Goal: Information Seeking & Learning: Learn about a topic

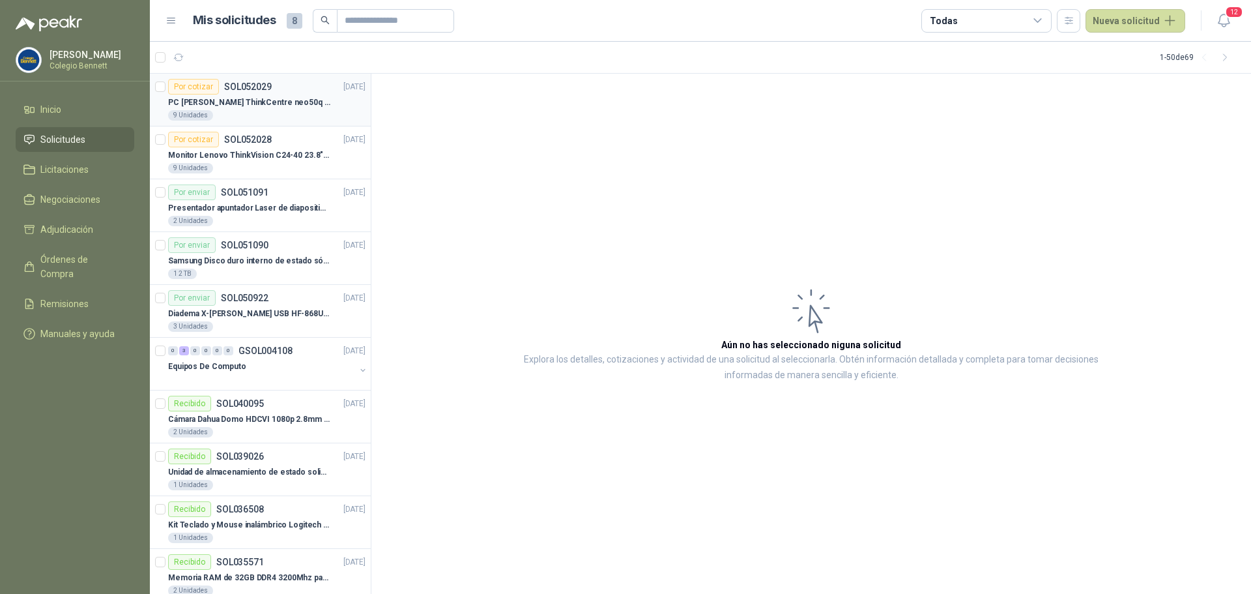
click at [300, 103] on p "PC [PERSON_NAME] ThinkCentre neo50q Gen 4 Core i5 16Gb 512Gb SSD Win 11 Pro 3YW…" at bounding box center [249, 102] width 162 height 12
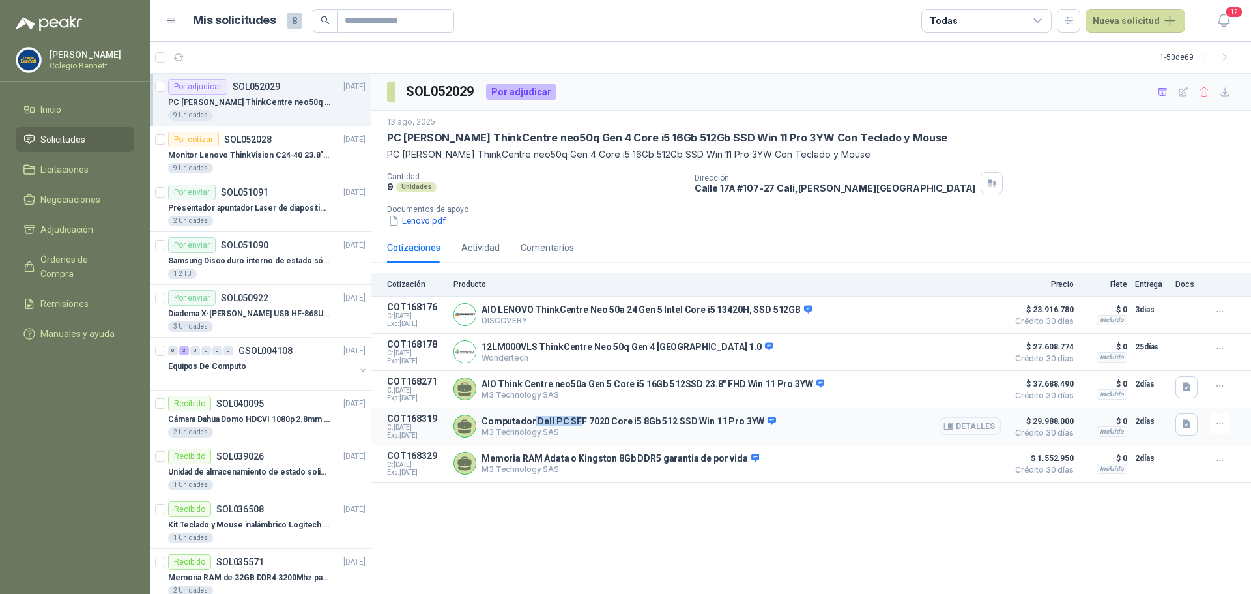
drag, startPoint x: 532, startPoint y: 421, endPoint x: 575, endPoint y: 425, distance: 43.2
click at [575, 425] on p "Computador Dell PC SFF 7020 Core i5 8Gb 512 SSD Win 11 Pro 3YW" at bounding box center [629, 422] width 295 height 12
click at [560, 429] on p "M3 Technology SAS" at bounding box center [629, 432] width 295 height 10
drag, startPoint x: 621, startPoint y: 422, endPoint x: 658, endPoint y: 421, distance: 37.2
click at [658, 421] on p "Computador Dell PC SFF 7020 Core i5 8Gb 512 SSD Win 11 Pro 3YW" at bounding box center [629, 422] width 295 height 12
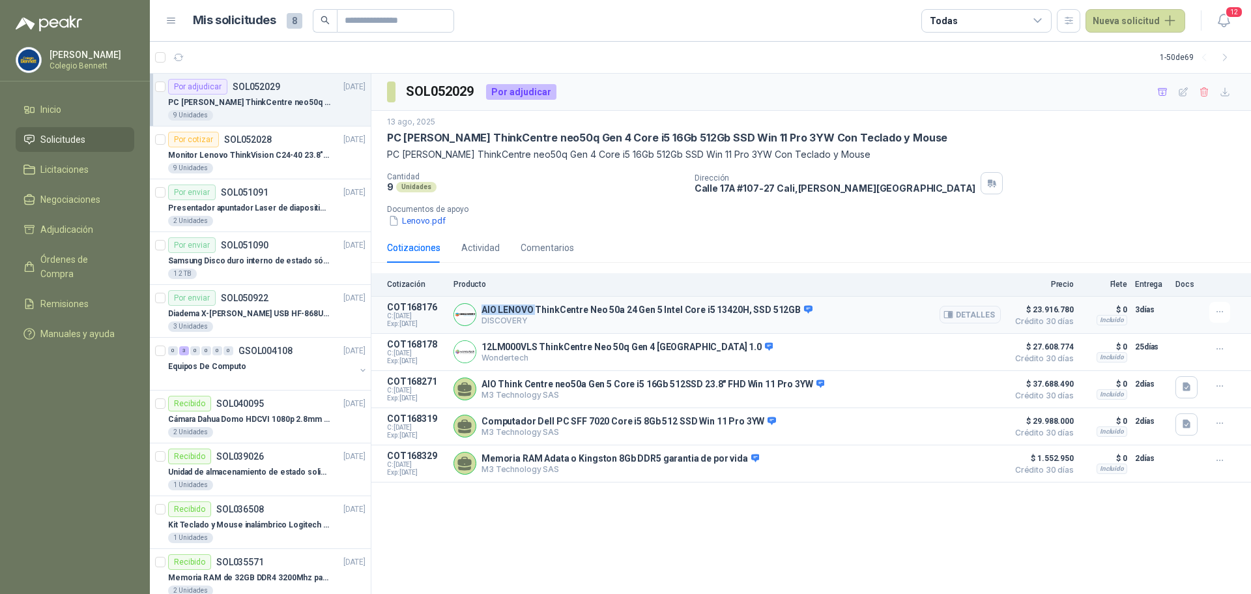
drag, startPoint x: 482, startPoint y: 306, endPoint x: 536, endPoint y: 308, distance: 54.1
click at [536, 308] on p "AIO LENOVO ThinkCentre Neo 50a 24 Gen 5 Intel Core i5 13420H, SSD 512GB" at bounding box center [647, 310] width 331 height 12
drag, startPoint x: 711, startPoint y: 308, endPoint x: 736, endPoint y: 308, distance: 24.8
click at [736, 308] on p "AIO LENOVO ThinkCentre Neo 50a 24 Gen 5 Intel Core i5 13420H, SSD 512GB" at bounding box center [647, 310] width 331 height 12
click at [983, 390] on button "Detalles" at bounding box center [970, 389] width 61 height 18
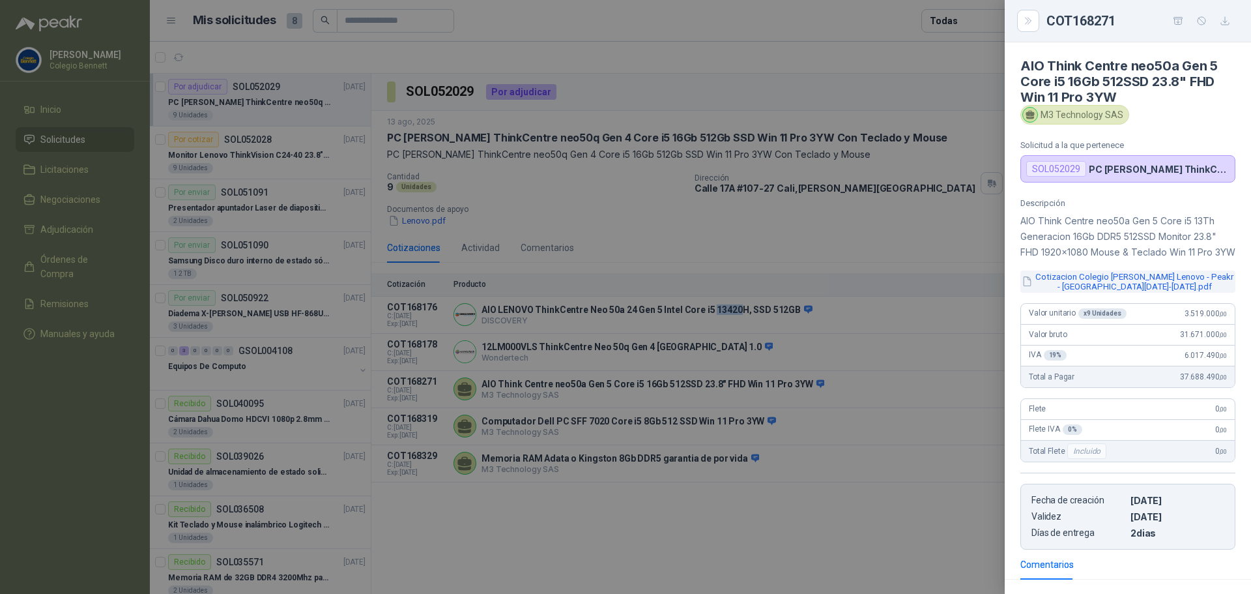
click at [1168, 293] on button "Cotizacion Colegio [PERSON_NAME] Lenovo - Peakr - [GEOGRAPHIC_DATA][DATE]-[DATE…" at bounding box center [1128, 281] width 215 height 22
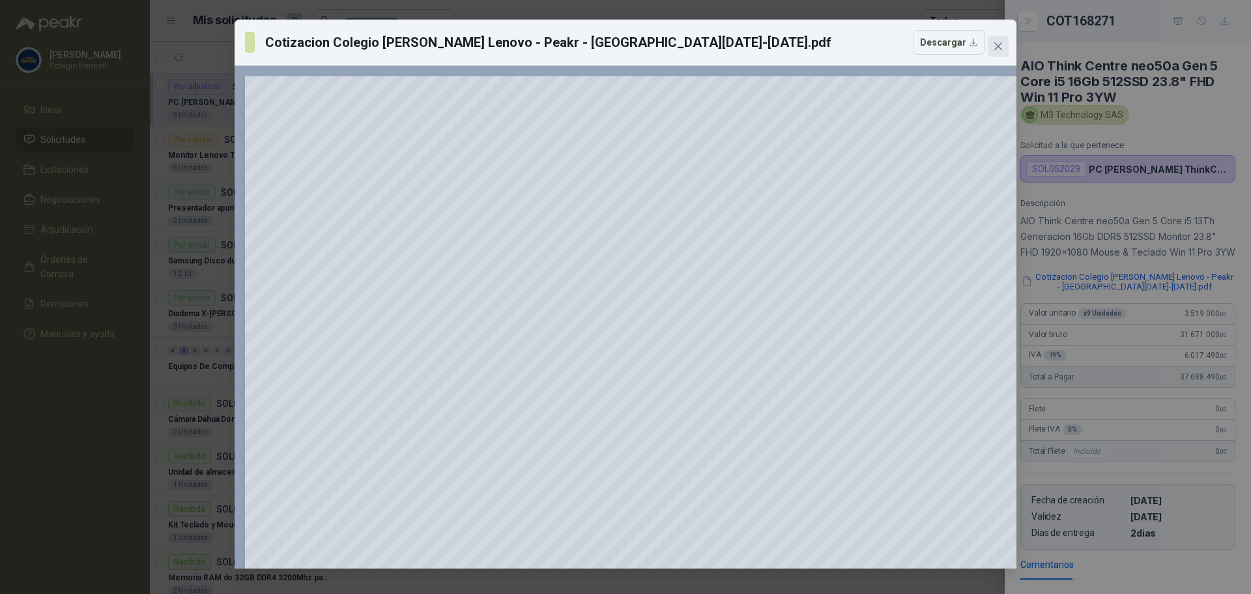
click at [997, 46] on icon "close" at bounding box center [998, 46] width 10 height 10
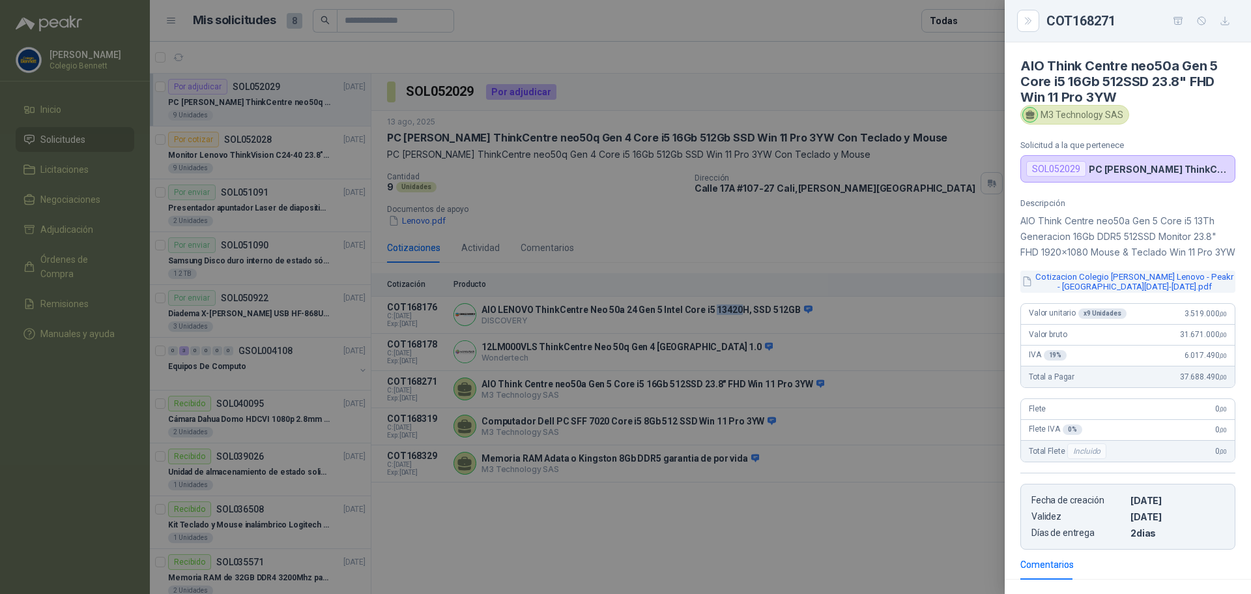
click at [1113, 293] on button "Cotizacion Colegio [PERSON_NAME] Lenovo - Peakr - [GEOGRAPHIC_DATA][DATE]-[DATE…" at bounding box center [1128, 281] width 215 height 22
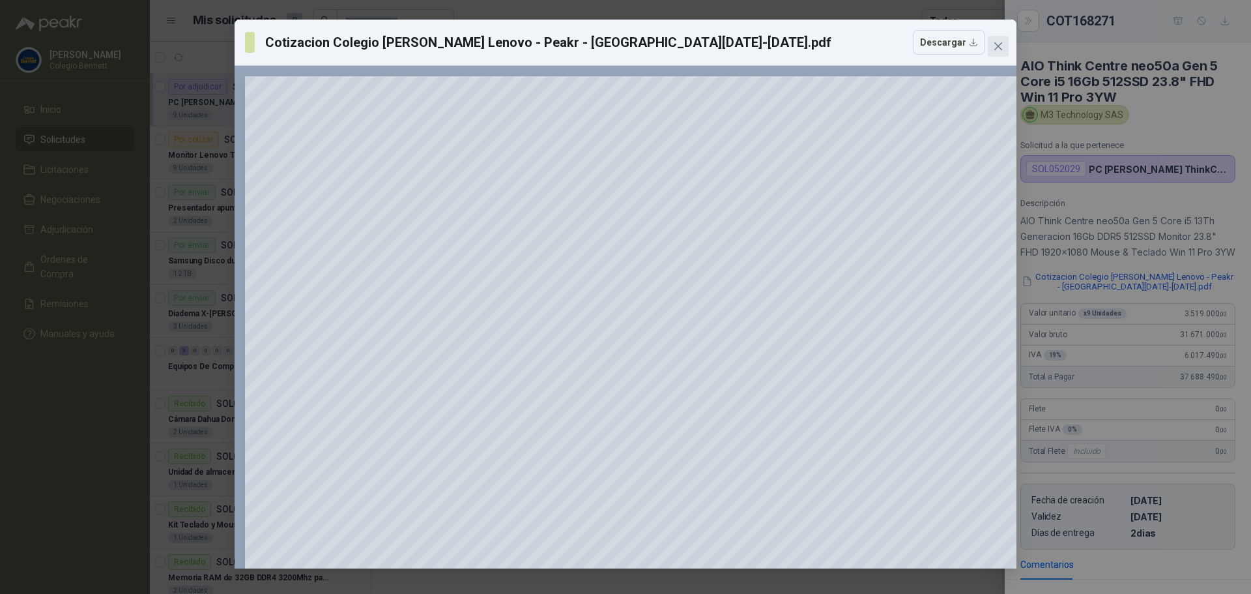
click at [1002, 47] on icon "close" at bounding box center [998, 46] width 10 height 10
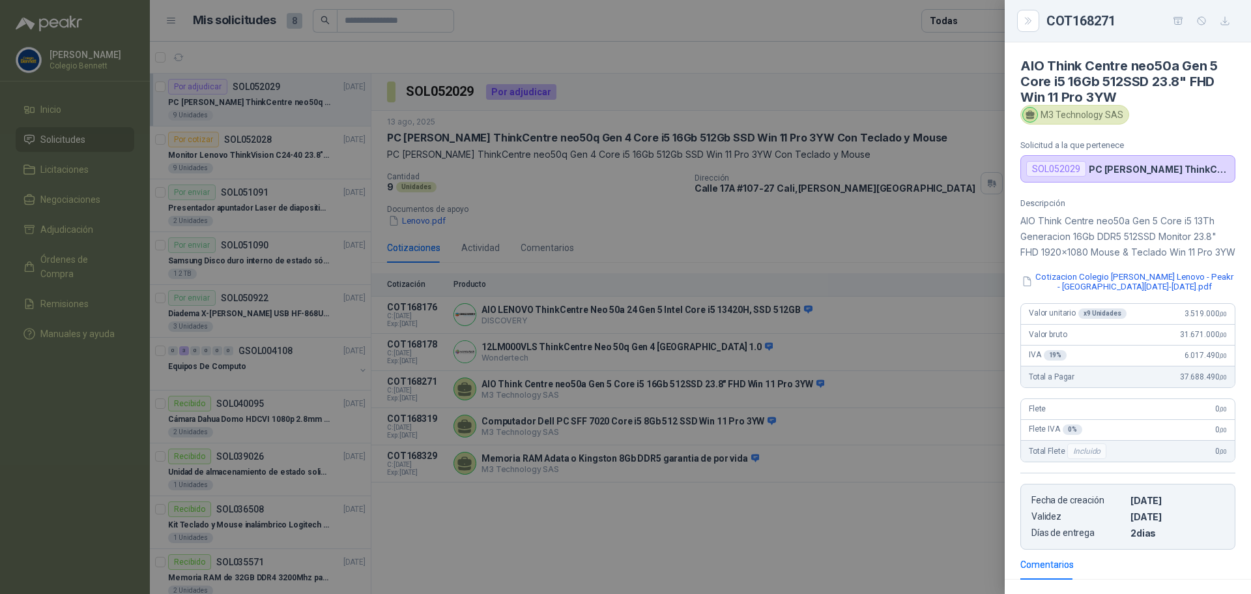
click at [796, 542] on div at bounding box center [625, 297] width 1251 height 594
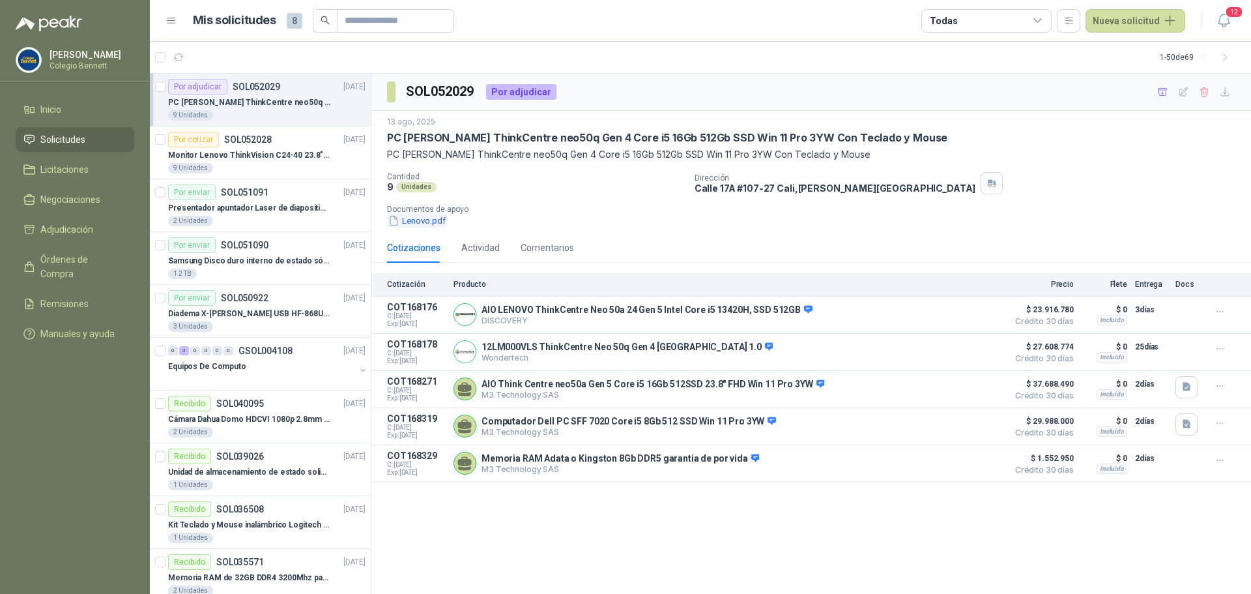
click at [424, 222] on button "Lenovo.pdf" at bounding box center [417, 221] width 60 height 14
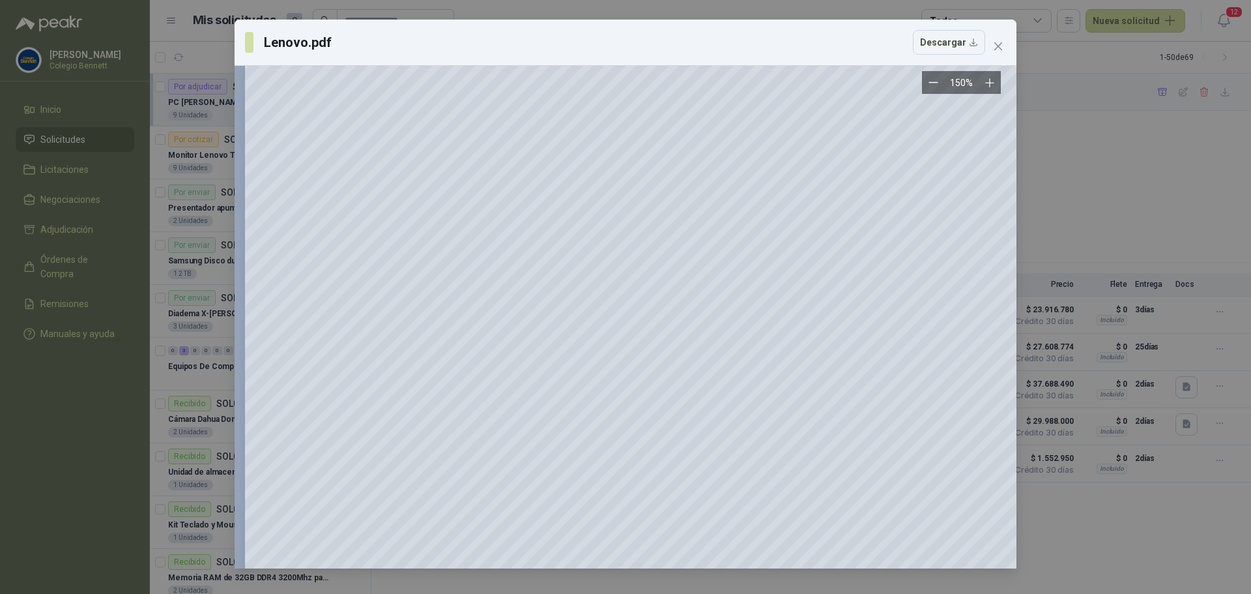
scroll to position [127, 0]
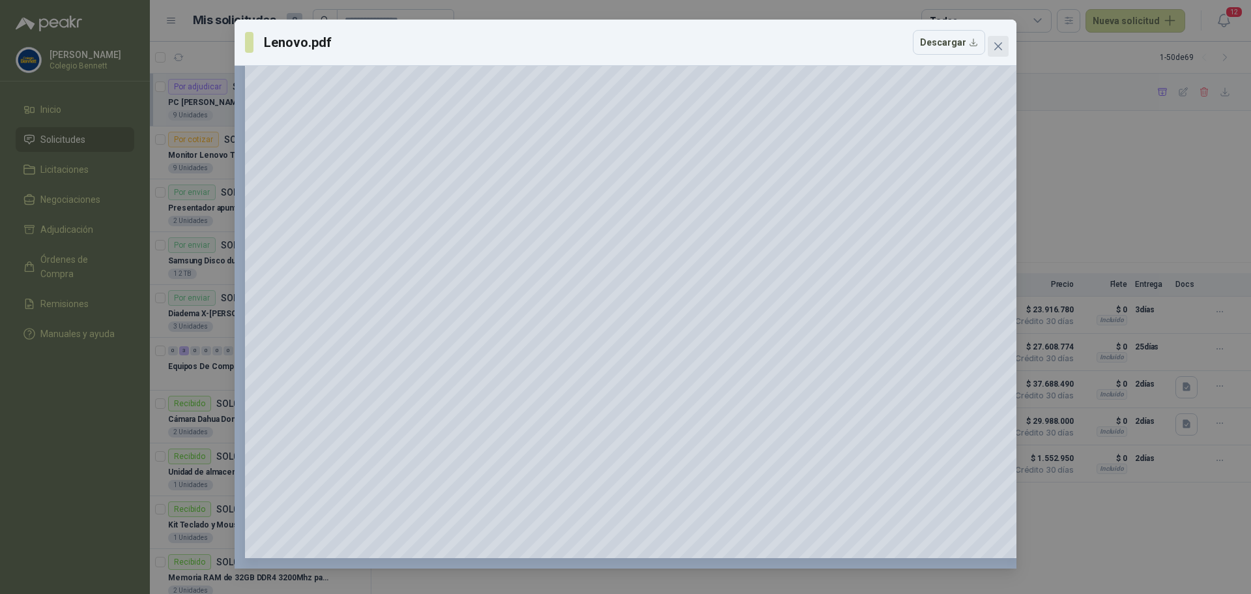
click at [1004, 45] on span "Close" at bounding box center [998, 46] width 21 height 10
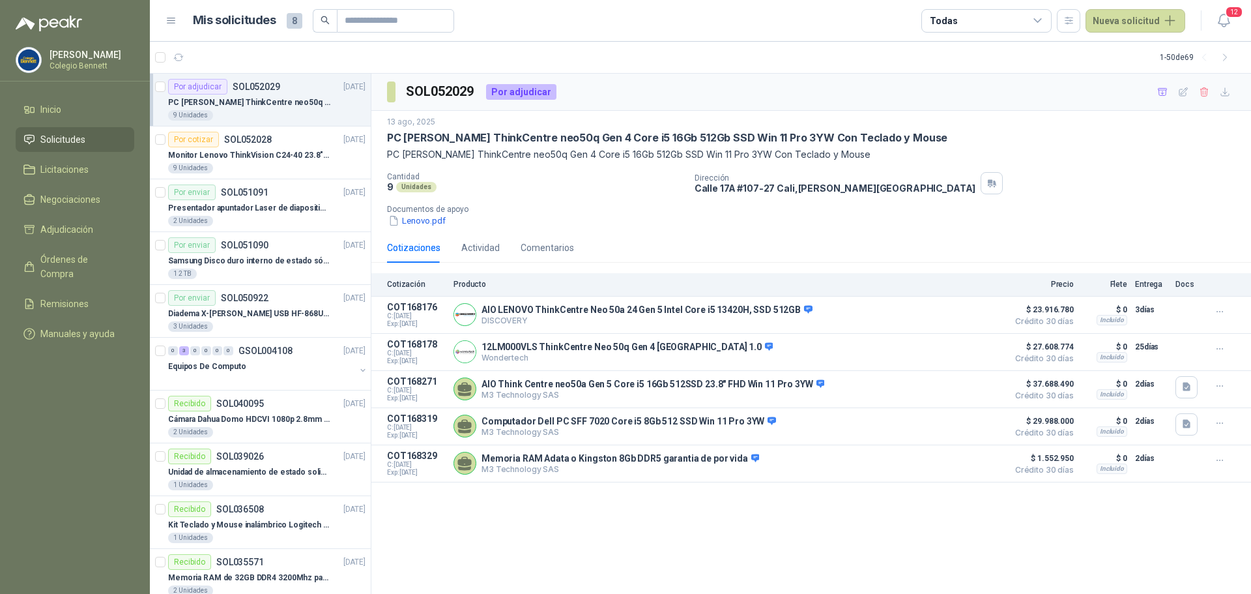
click at [987, 532] on div "SOL052029 Por adjudicar [DATE] PC Lenovo ThinkCentre neo50q Gen 4 Core i5 16Gb …" at bounding box center [811, 334] width 880 height 521
click at [430, 223] on button "Lenovo.pdf" at bounding box center [417, 221] width 60 height 14
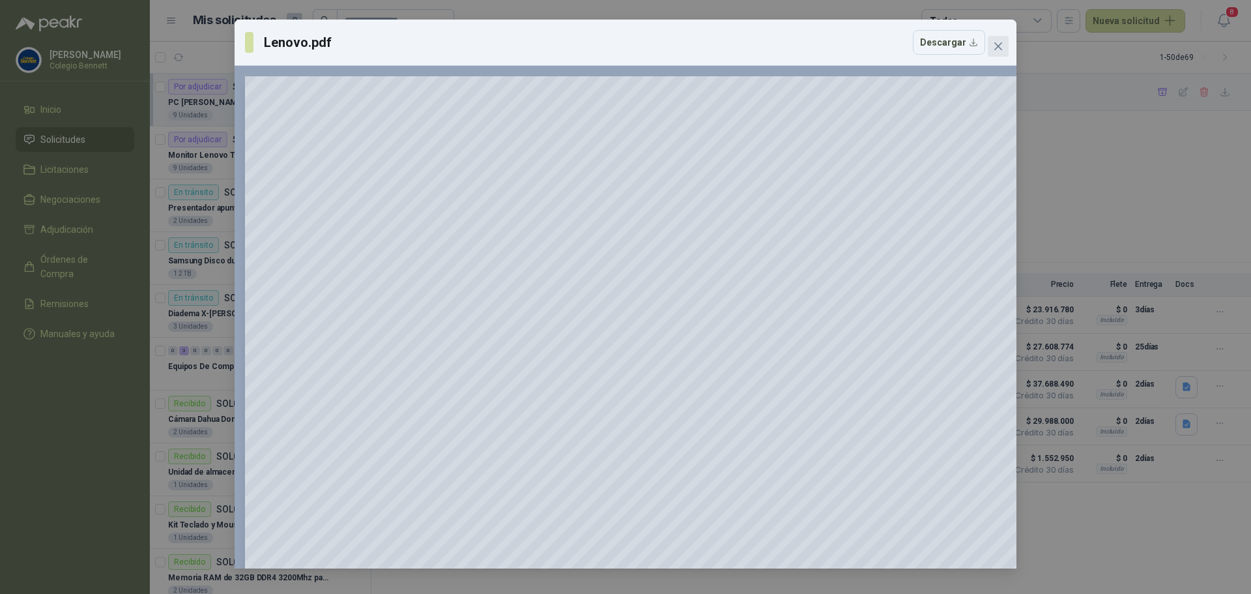
click at [1002, 46] on icon "close" at bounding box center [998, 46] width 10 height 10
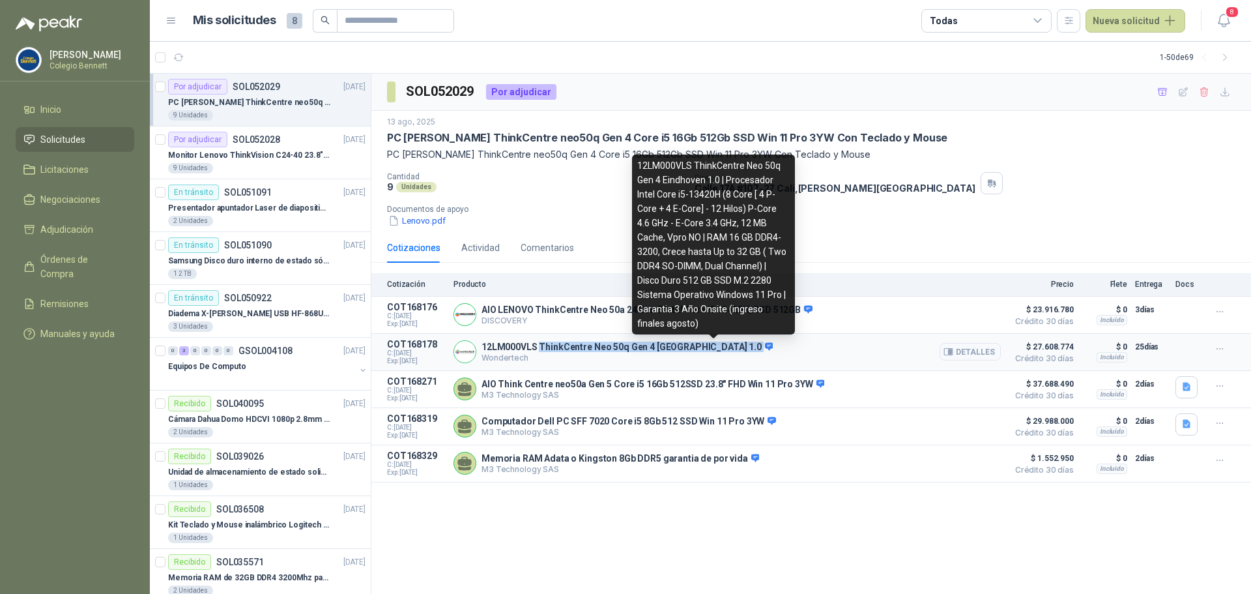
drag, startPoint x: 538, startPoint y: 347, endPoint x: 708, endPoint y: 353, distance: 170.2
click at [708, 353] on p "12LM000VLS ThinkCentre Neo 50q Gen 4 [GEOGRAPHIC_DATA] 1.0" at bounding box center [627, 347] width 291 height 12
